Goal: Find specific page/section: Find specific page/section

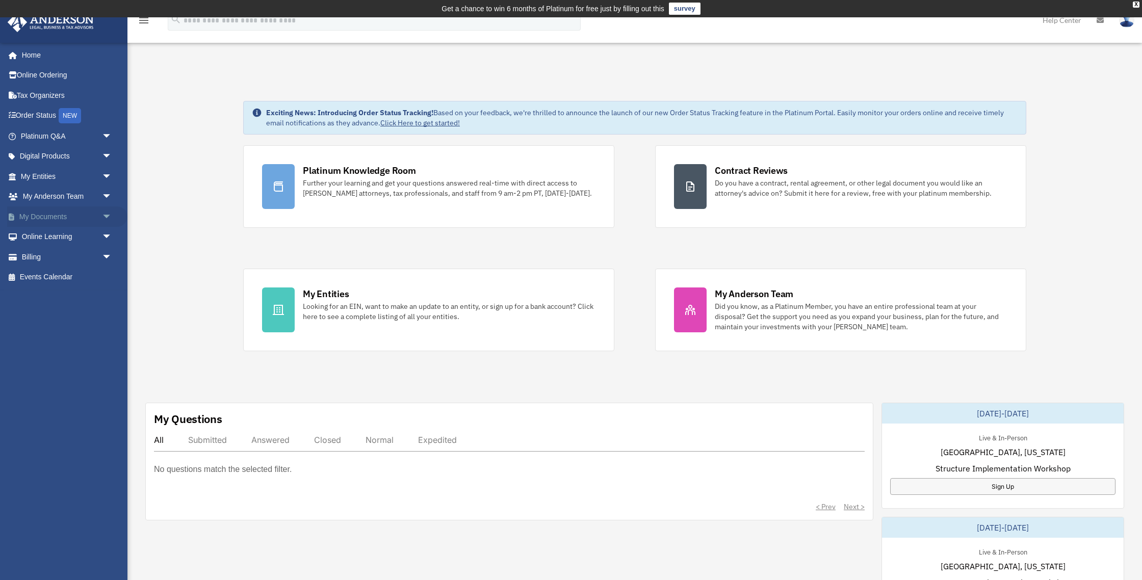
click at [106, 218] on span "arrow_drop_down" at bounding box center [112, 217] width 20 height 21
click at [48, 234] on link "Box" at bounding box center [70, 237] width 113 height 20
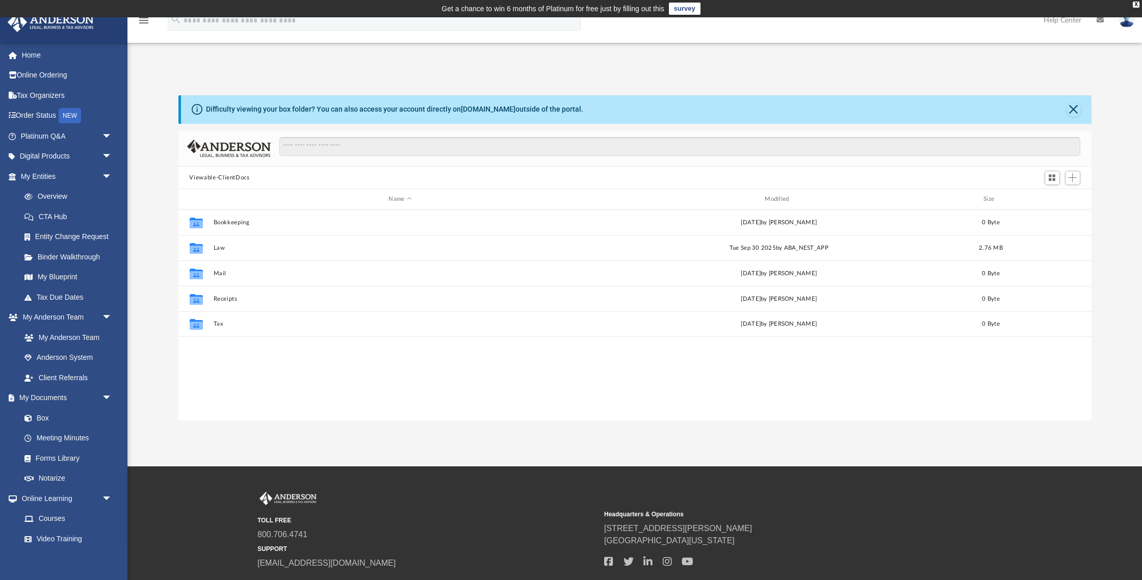
scroll to position [232, 913]
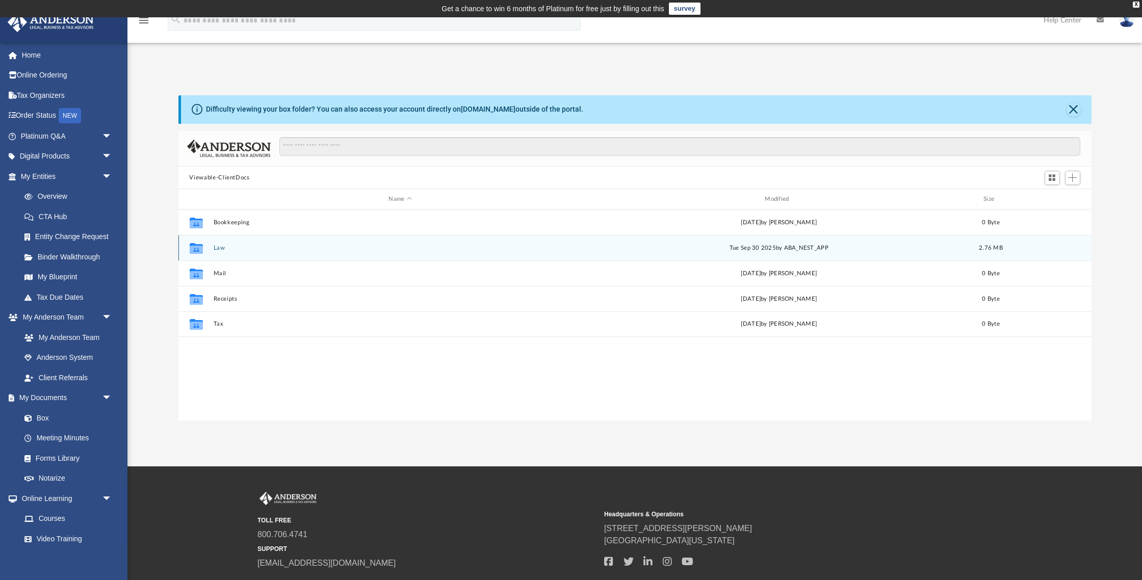
click at [217, 249] on button "Law" at bounding box center [400, 248] width 374 height 7
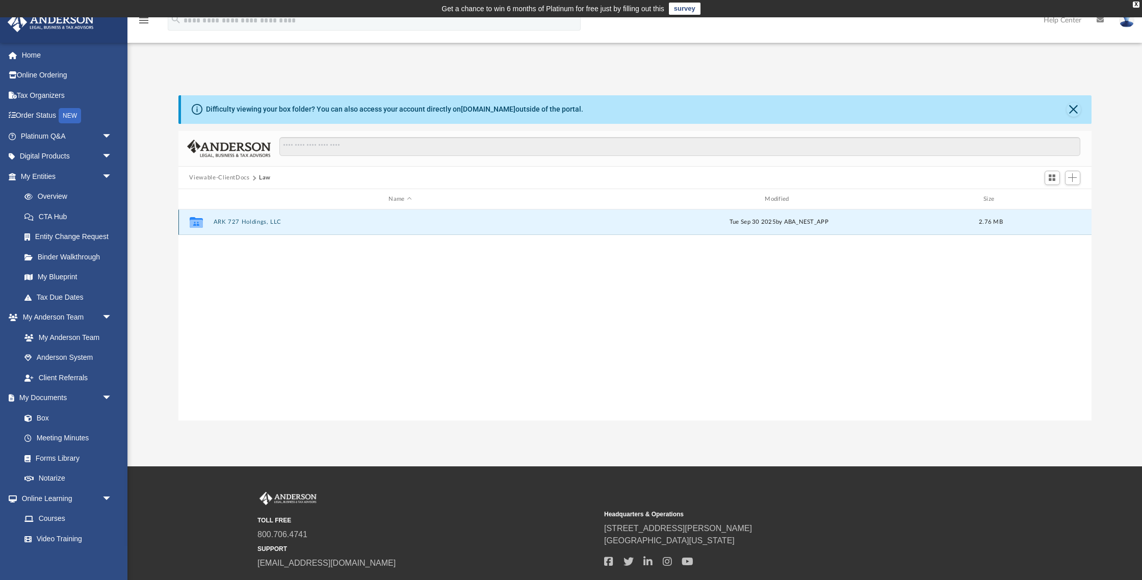
click at [247, 224] on button "ARK 727 Holdings, LLC" at bounding box center [400, 222] width 374 height 7
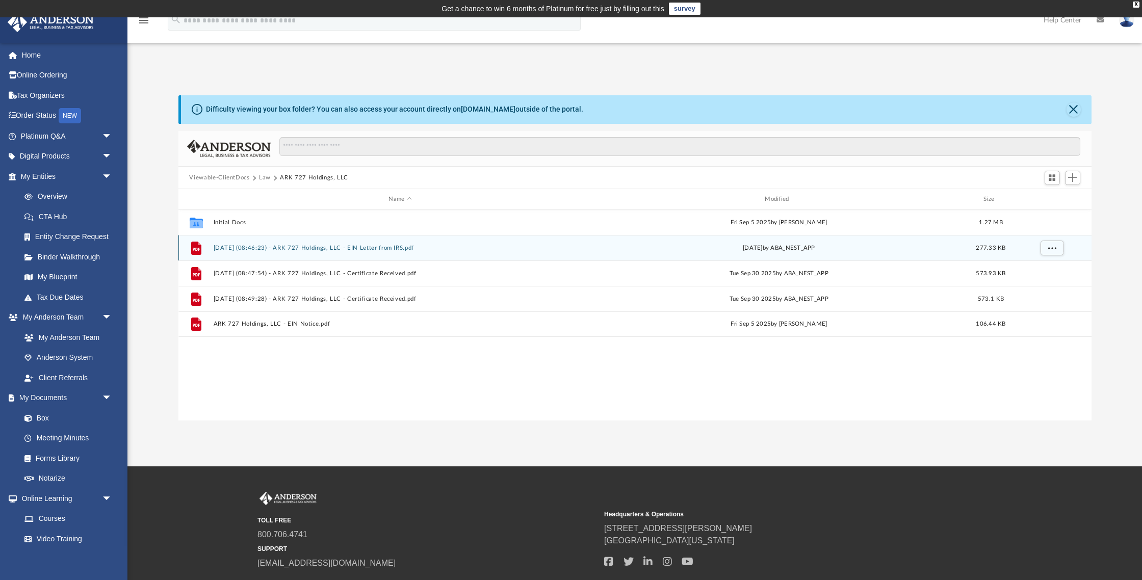
click at [295, 247] on button "[DATE] (08:46:23) - ARK 727 Holdings, LLC - EIN Letter from IRS.pdf" at bounding box center [400, 248] width 374 height 7
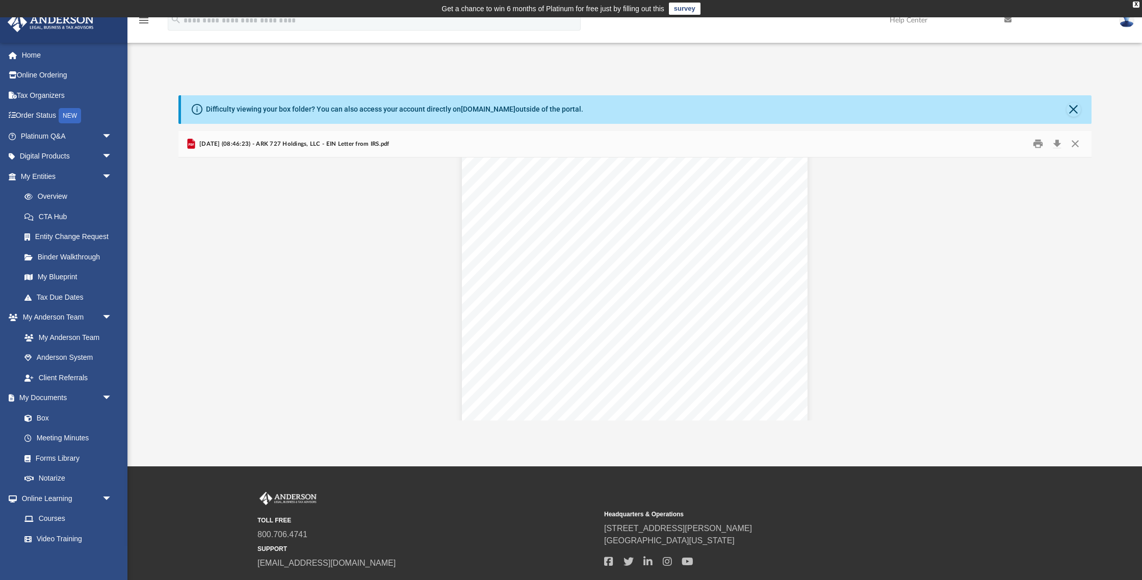
scroll to position [1133, 0]
click at [1077, 141] on button "Close" at bounding box center [1075, 144] width 18 height 16
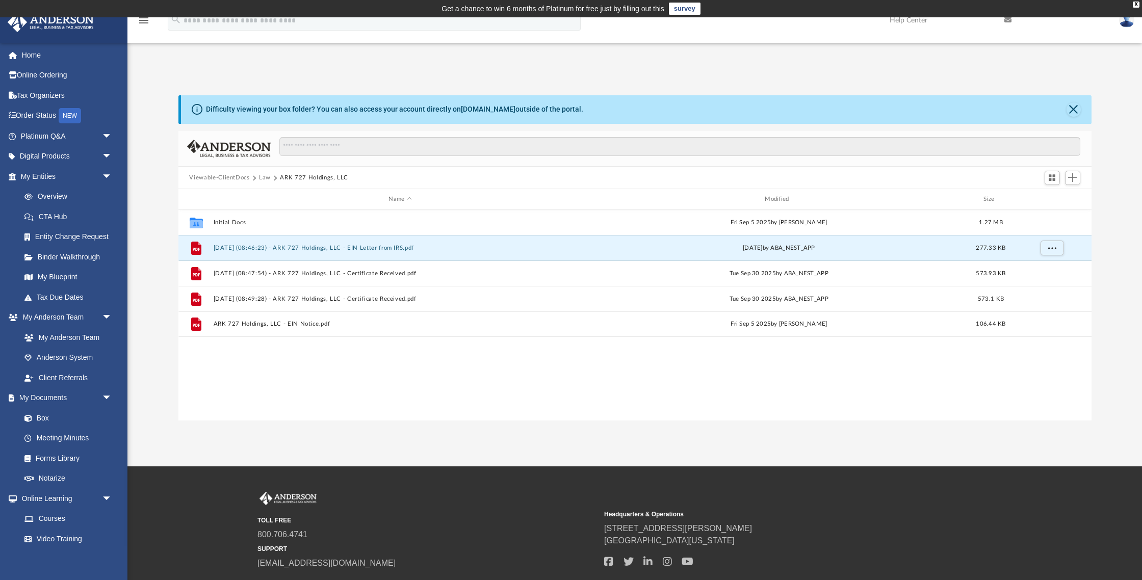
click at [264, 176] on button "Law" at bounding box center [265, 177] width 12 height 9
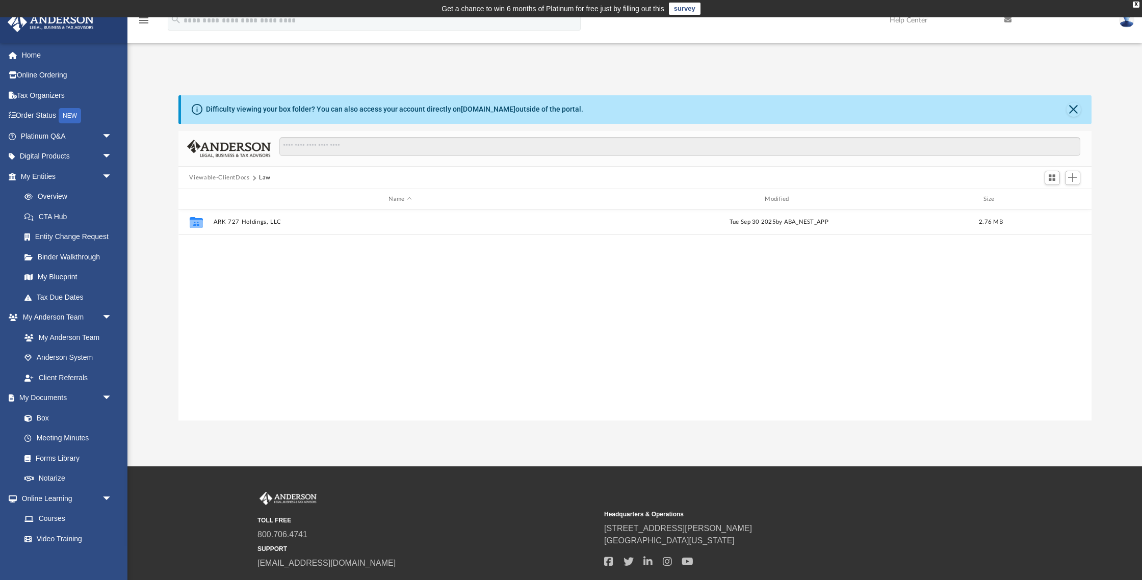
click at [238, 178] on button "Viewable-ClientDocs" at bounding box center [219, 177] width 60 height 9
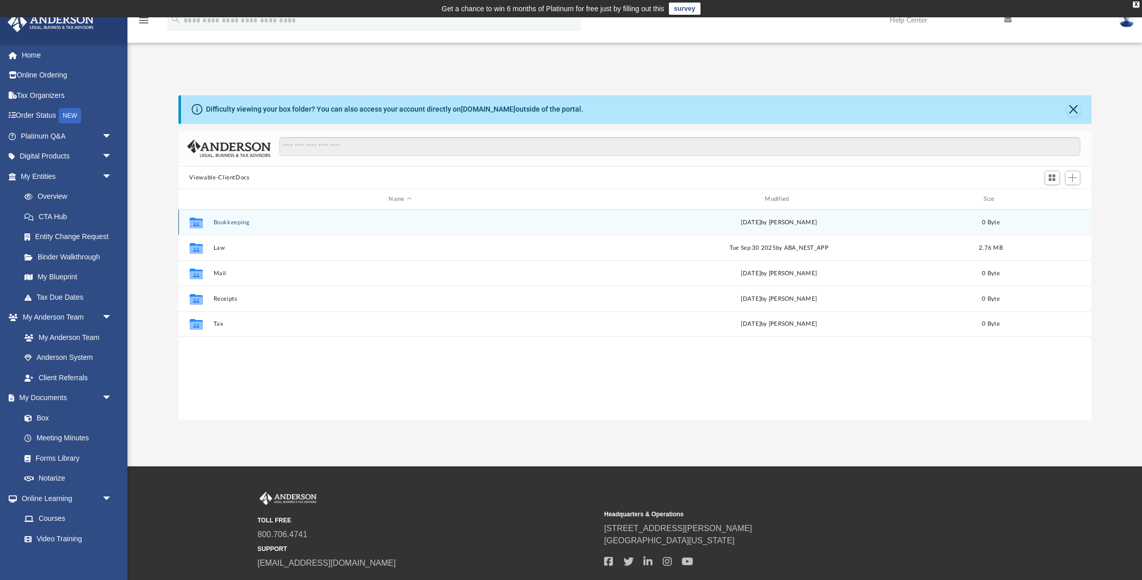
click at [228, 224] on button "Bookkeeping" at bounding box center [400, 222] width 374 height 7
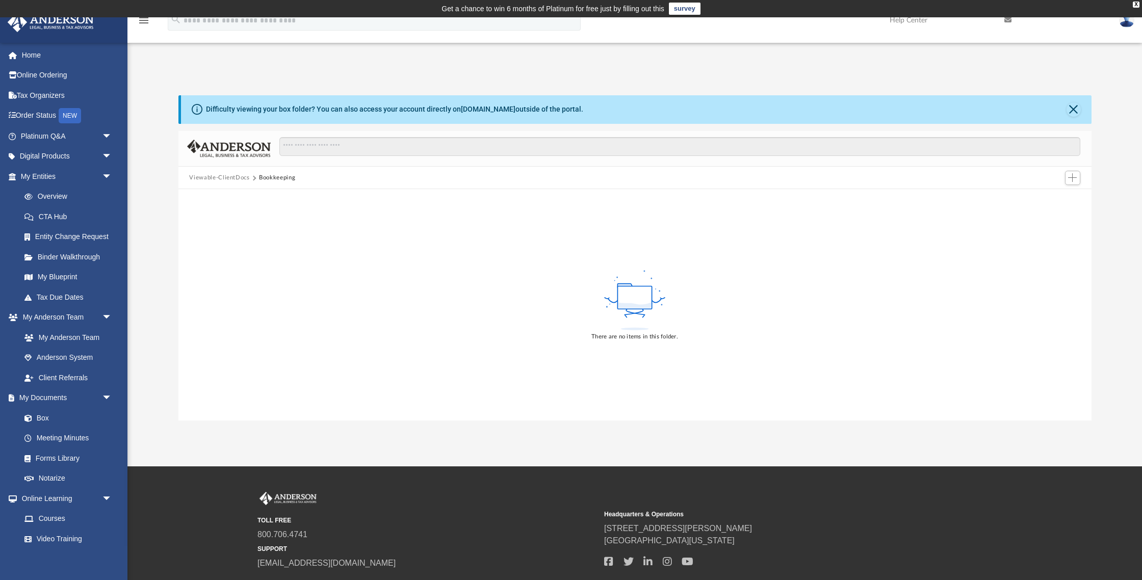
click at [226, 175] on button "Viewable-ClientDocs" at bounding box center [219, 177] width 60 height 9
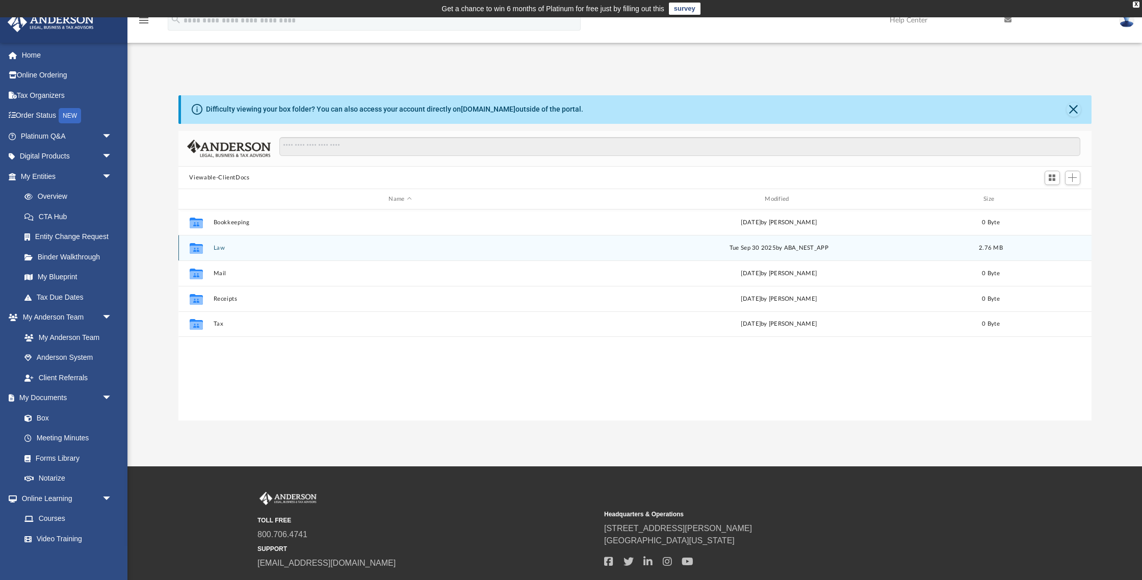
scroll to position [232, 913]
click at [208, 248] on div "Collaborated Folder" at bounding box center [195, 248] width 25 height 16
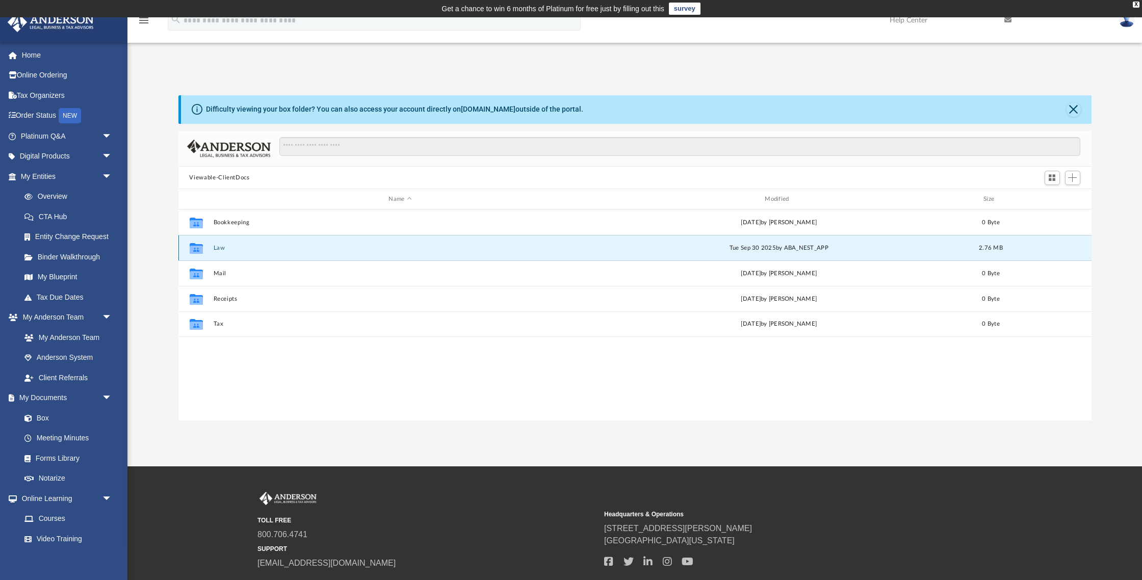
click at [219, 250] on button "Law" at bounding box center [400, 248] width 374 height 7
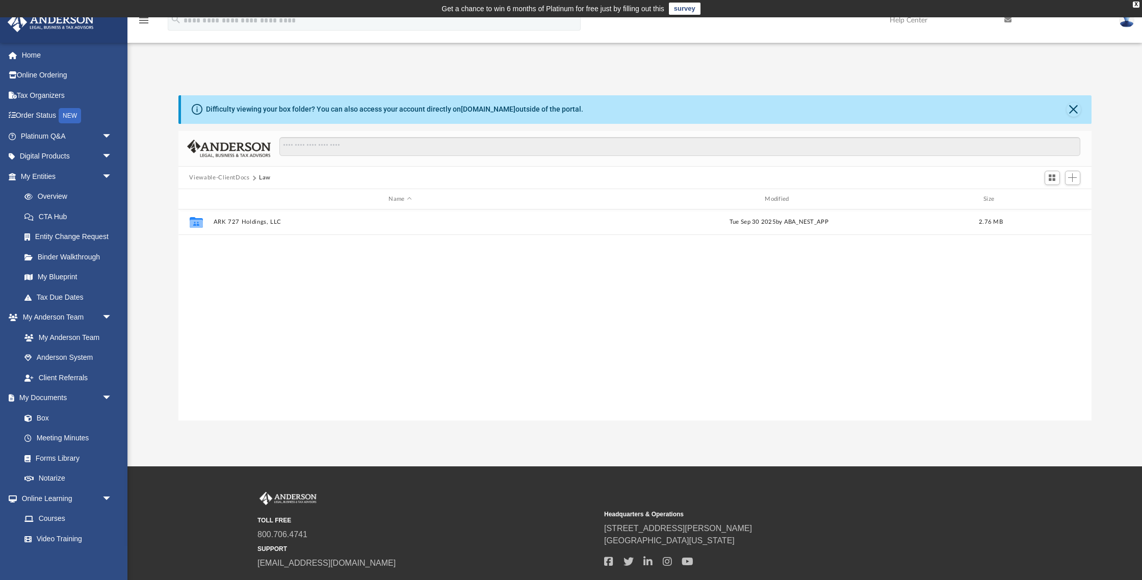
click at [219, 250] on div "Collaborated Folder ARK 727 Holdings, LLC [DATE] by ABA_NEST_APP 2.76 MB" at bounding box center [634, 316] width 913 height 212
click at [232, 186] on div "Viewable-ClientDocs Law" at bounding box center [634, 178] width 913 height 22
click at [232, 178] on button "Viewable-ClientDocs" at bounding box center [219, 177] width 60 height 9
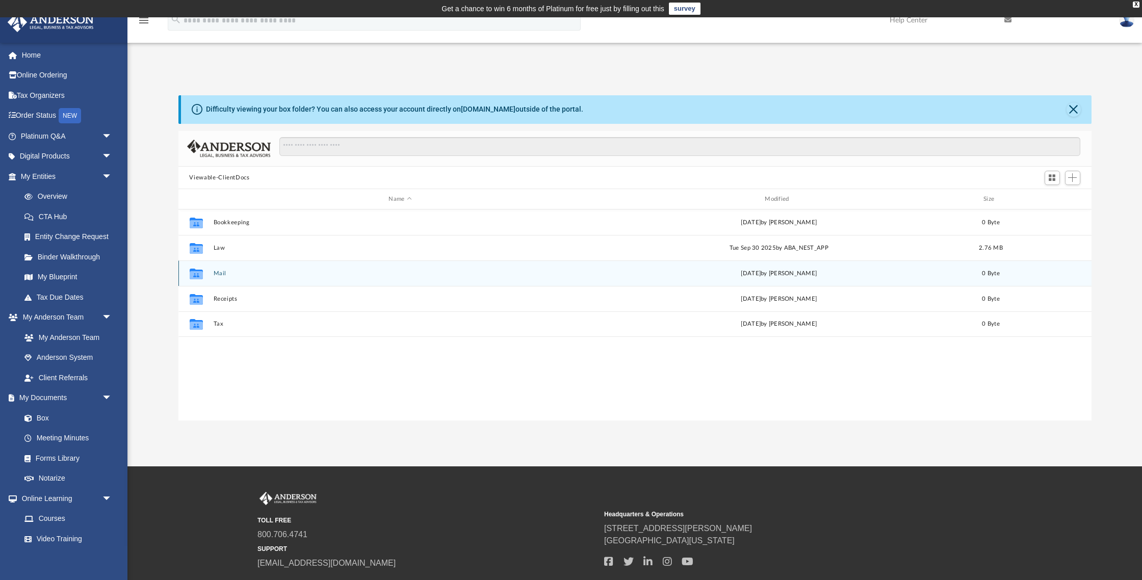
click at [221, 274] on button "Mail" at bounding box center [400, 273] width 374 height 7
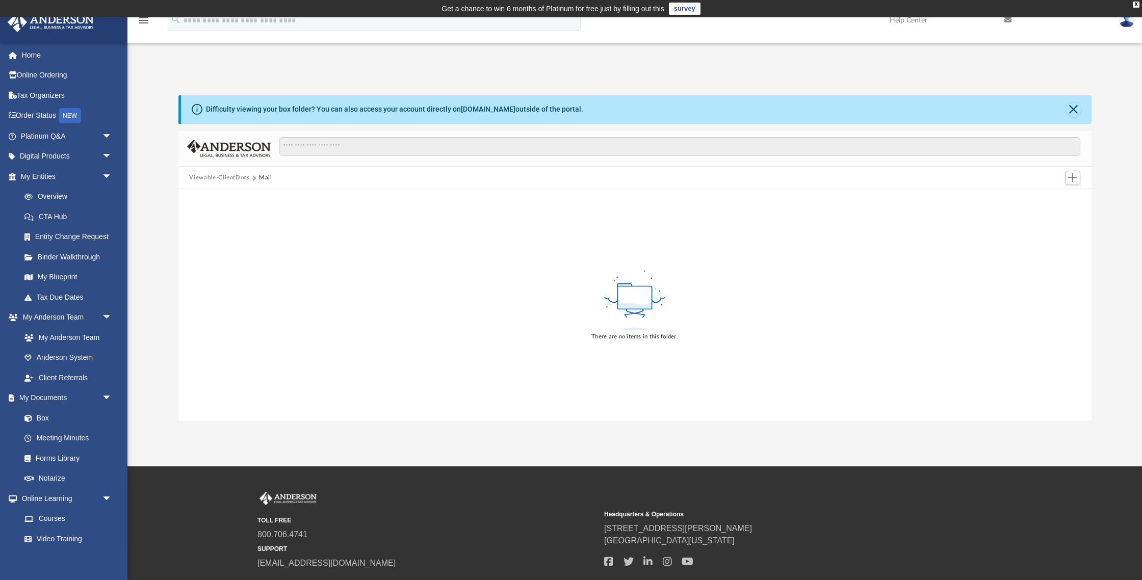
click at [242, 179] on button "Viewable-ClientDocs" at bounding box center [219, 177] width 60 height 9
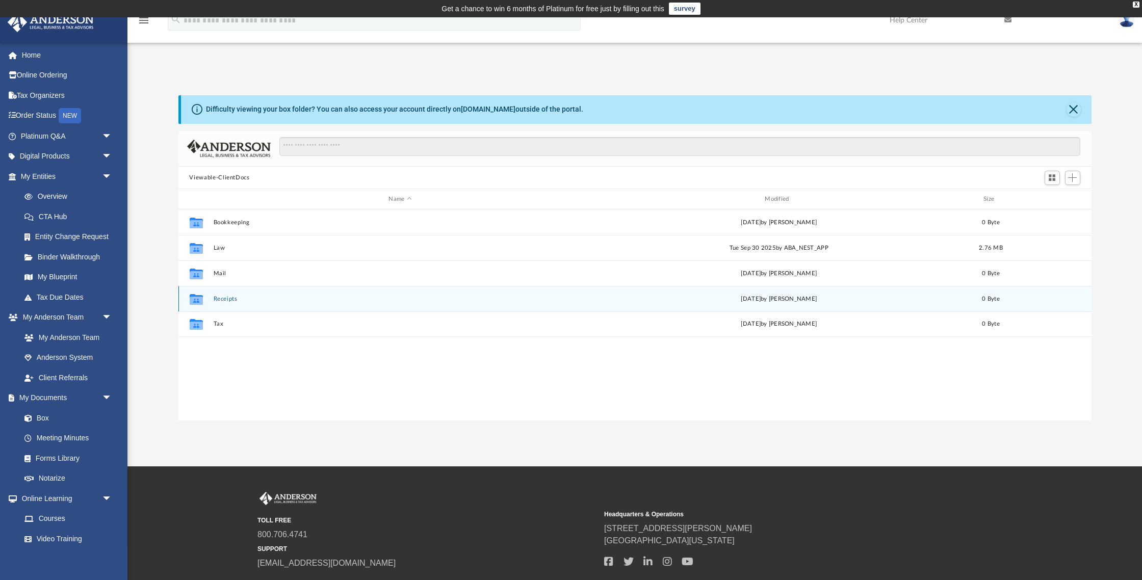
click at [221, 296] on button "Receipts" at bounding box center [400, 299] width 374 height 7
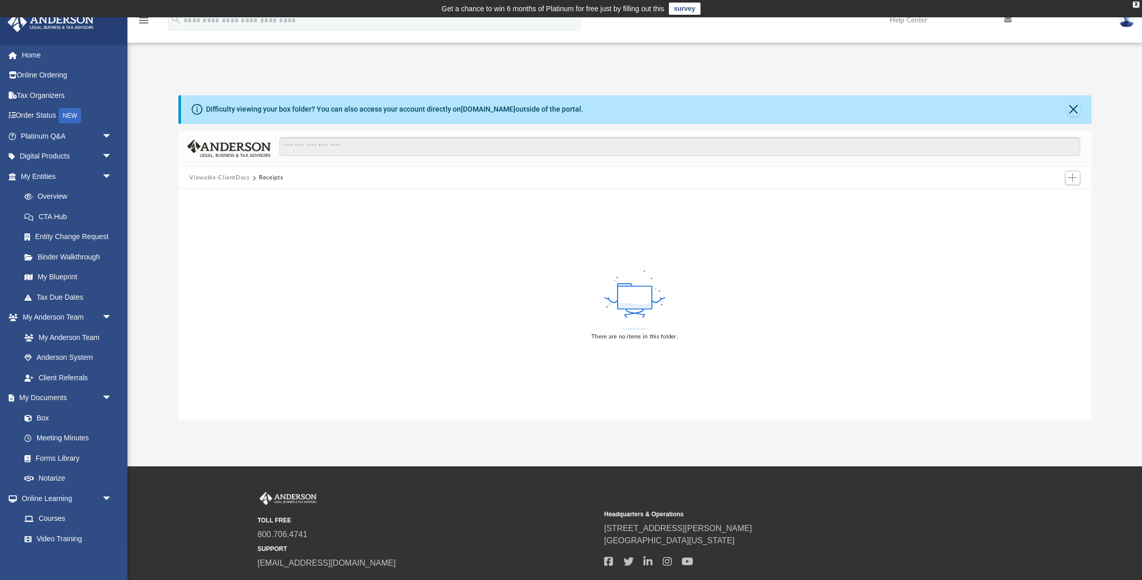
click at [236, 178] on button "Viewable-ClientDocs" at bounding box center [219, 177] width 60 height 9
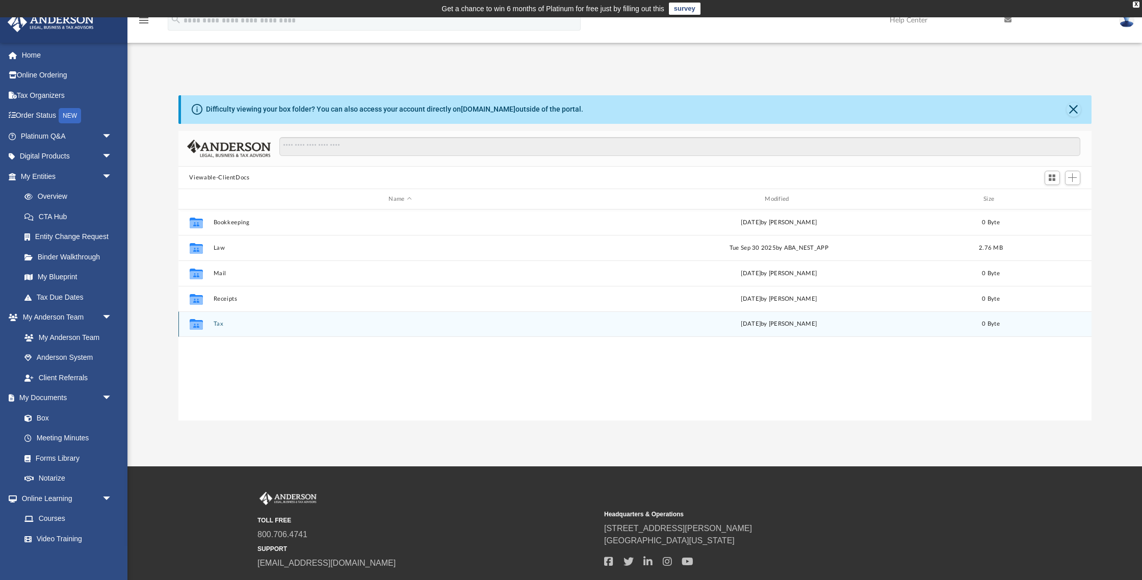
click at [219, 326] on button "Tax" at bounding box center [400, 324] width 374 height 7
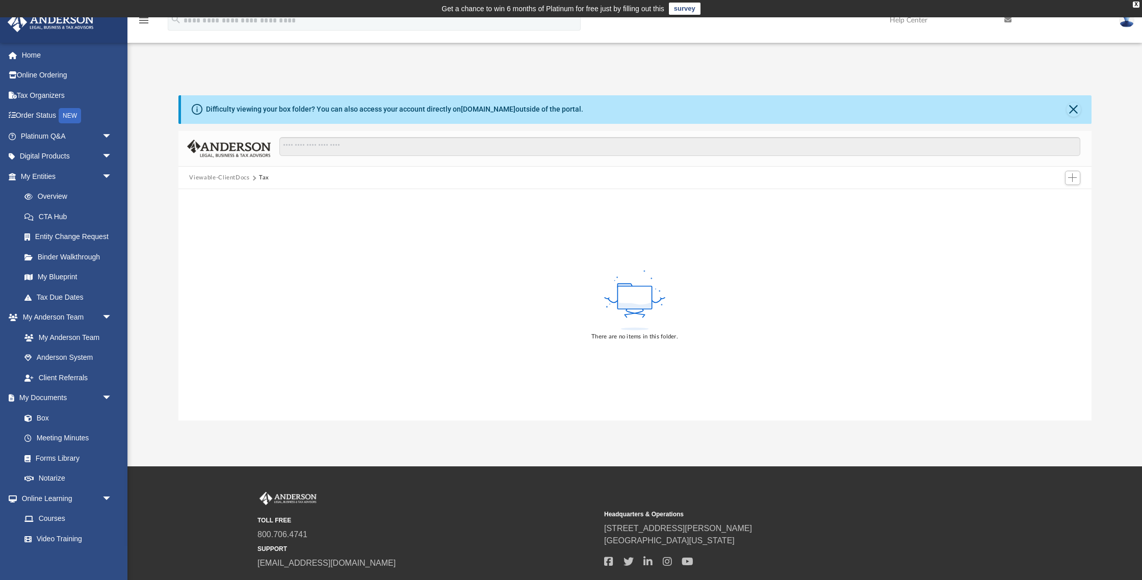
click at [237, 177] on button "Viewable-ClientDocs" at bounding box center [219, 177] width 60 height 9
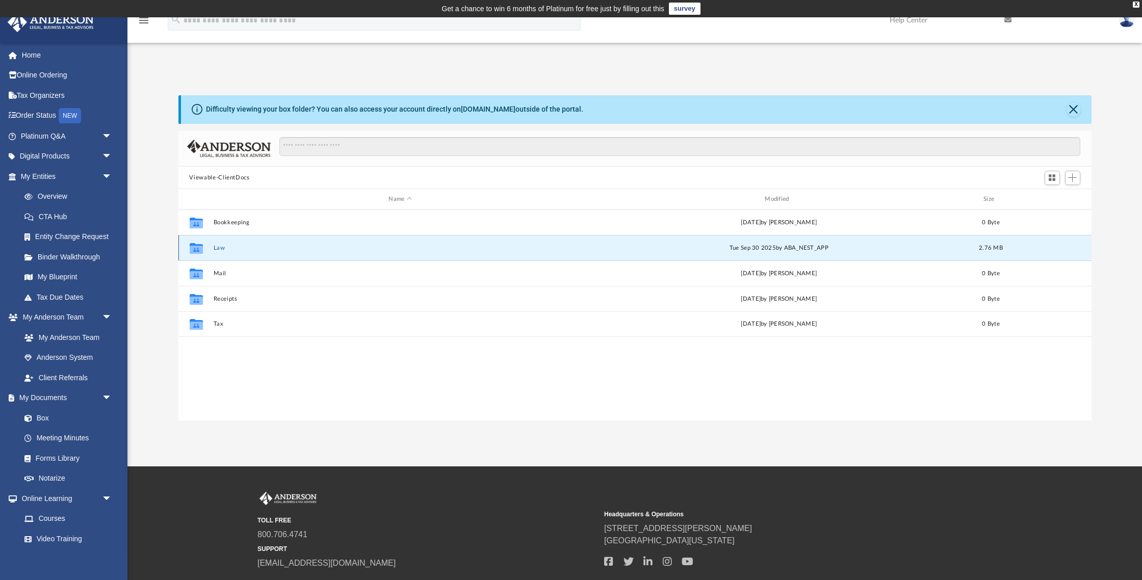
click at [220, 248] on button "Law" at bounding box center [400, 248] width 374 height 7
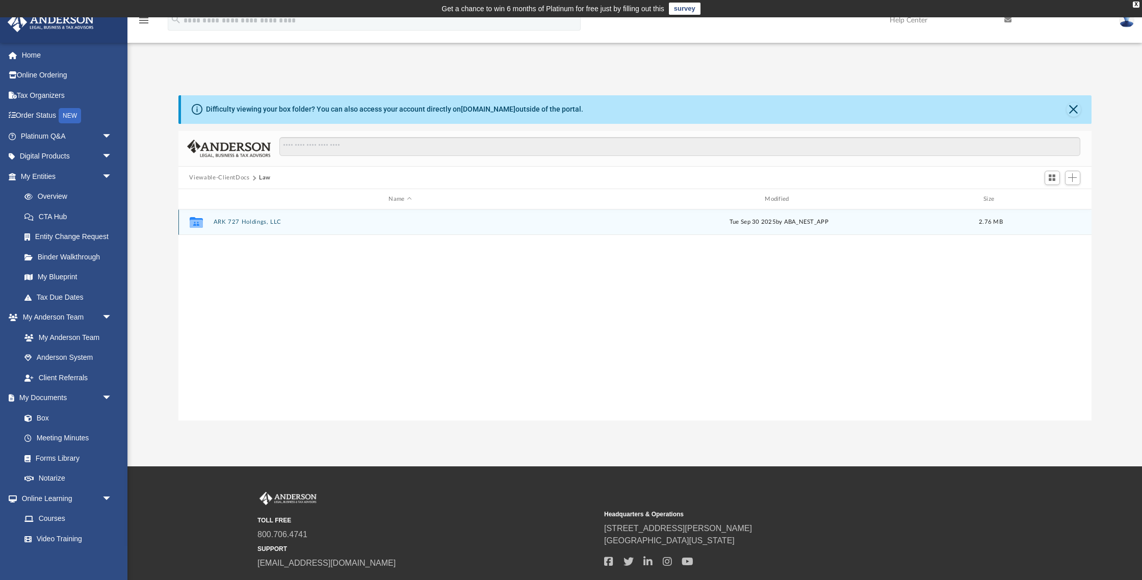
click at [238, 222] on button "ARK 727 Holdings, LLC" at bounding box center [400, 222] width 374 height 7
